Goal: Information Seeking & Learning: Check status

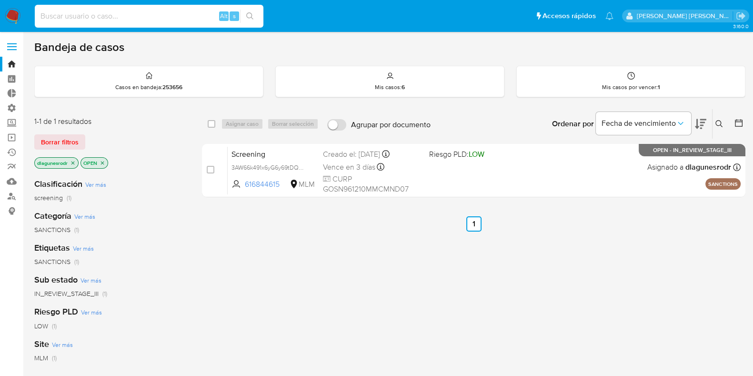
click at [131, 14] on input at bounding box center [149, 16] width 229 height 12
paste input "367898346"
type input "367898346"
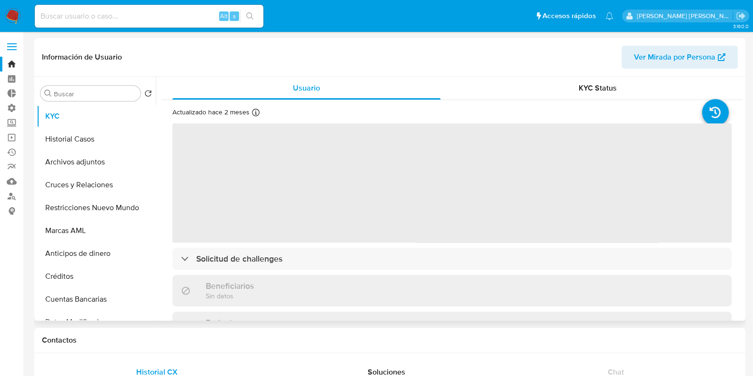
select select "10"
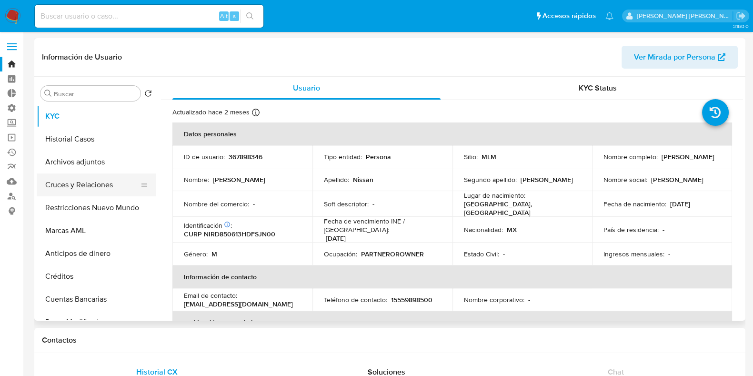
click at [78, 189] on button "Cruces y Relaciones" at bounding box center [92, 184] width 111 height 23
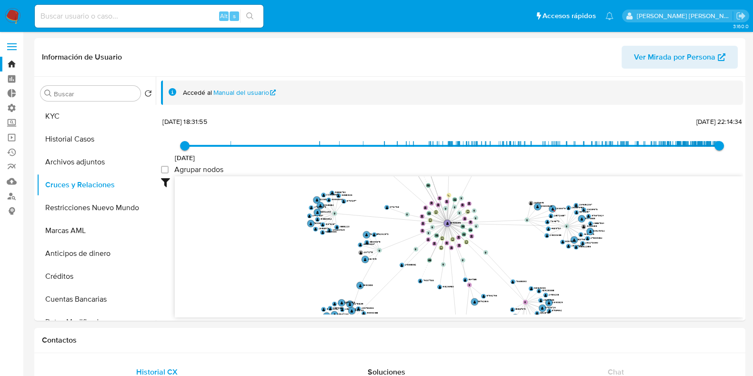
drag, startPoint x: 669, startPoint y: 270, endPoint x: 668, endPoint y: 293, distance: 22.9
click at [668, 293] on icon "device-638cb9d608813b0018468cf9  user-367898346  367898346 device-63900286088…" at bounding box center [459, 245] width 568 height 138
click at [66, 162] on button "Archivos adjuntos" at bounding box center [92, 161] width 111 height 23
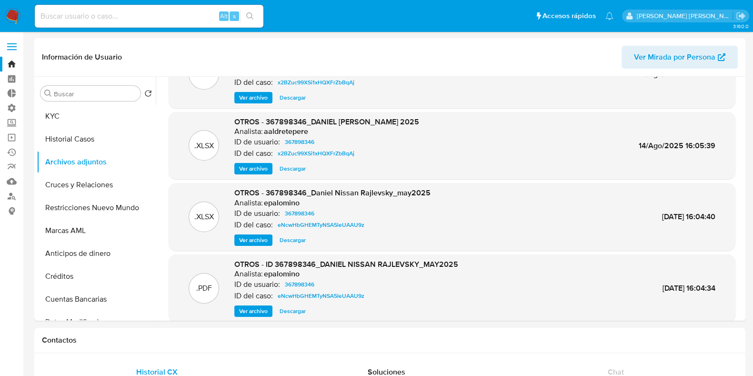
scroll to position [80, 0]
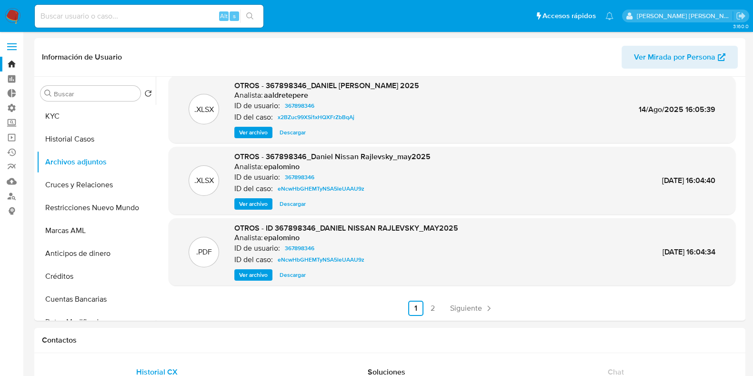
click at [250, 272] on span "Ver archivo" at bounding box center [253, 275] width 29 height 10
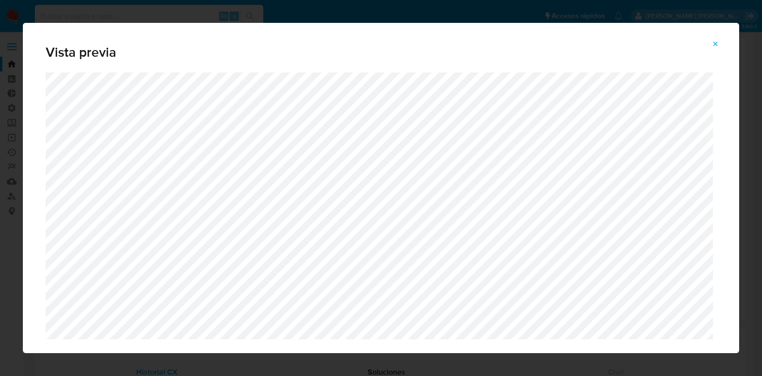
click at [717, 38] on span "Attachment preview" at bounding box center [715, 43] width 8 height 13
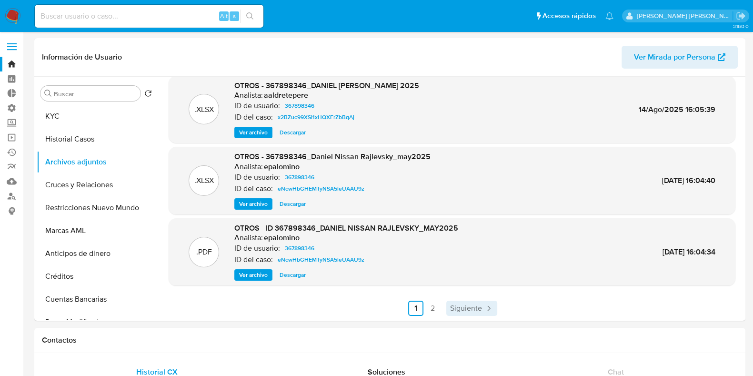
click at [466, 309] on span "Siguiente" at bounding box center [466, 308] width 32 height 8
